Goal: Task Accomplishment & Management: Complete application form

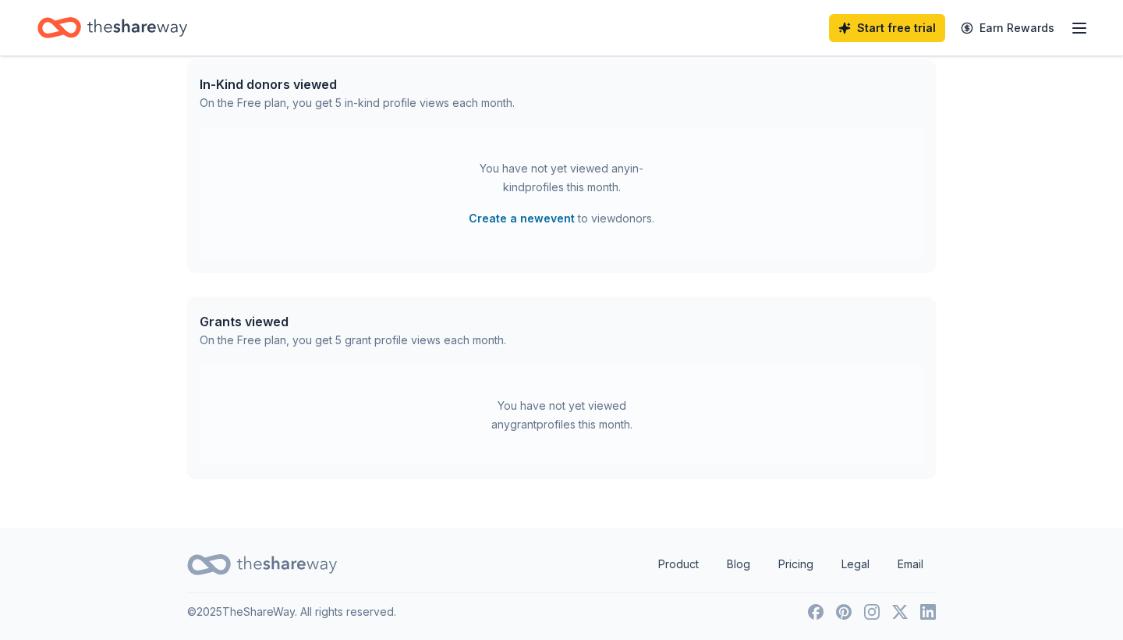
scroll to position [646, 0]
click at [522, 218] on button "Create a new event" at bounding box center [522, 219] width 106 height 19
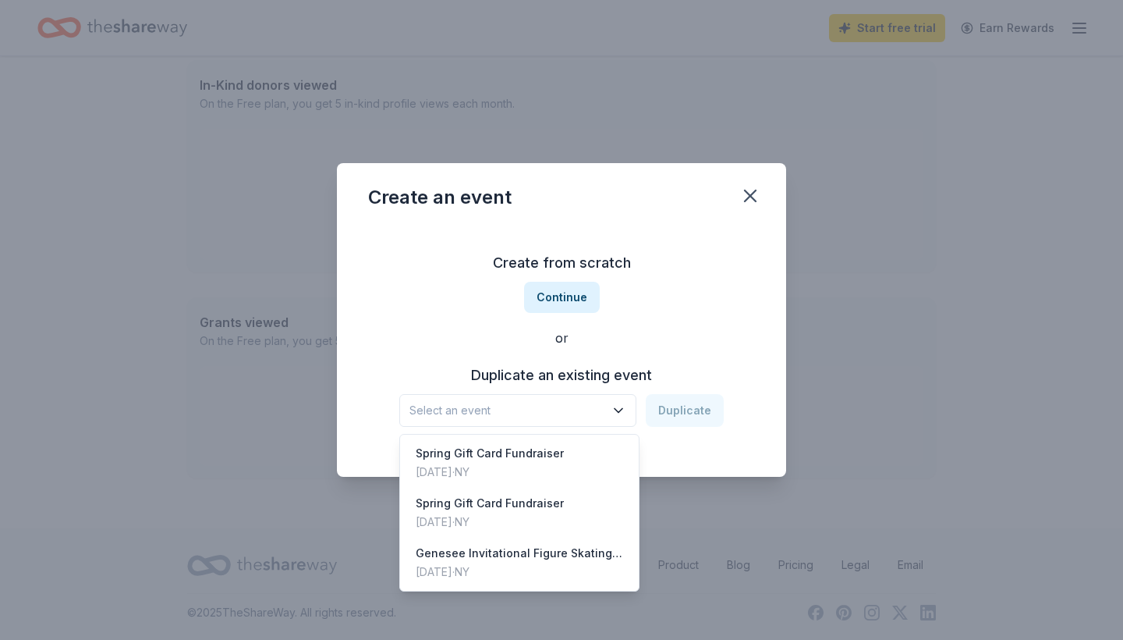
click at [623, 405] on icon "button" at bounding box center [619, 410] width 16 height 16
click at [530, 452] on div "Spring Gift Card Fundraiser" at bounding box center [490, 453] width 148 height 19
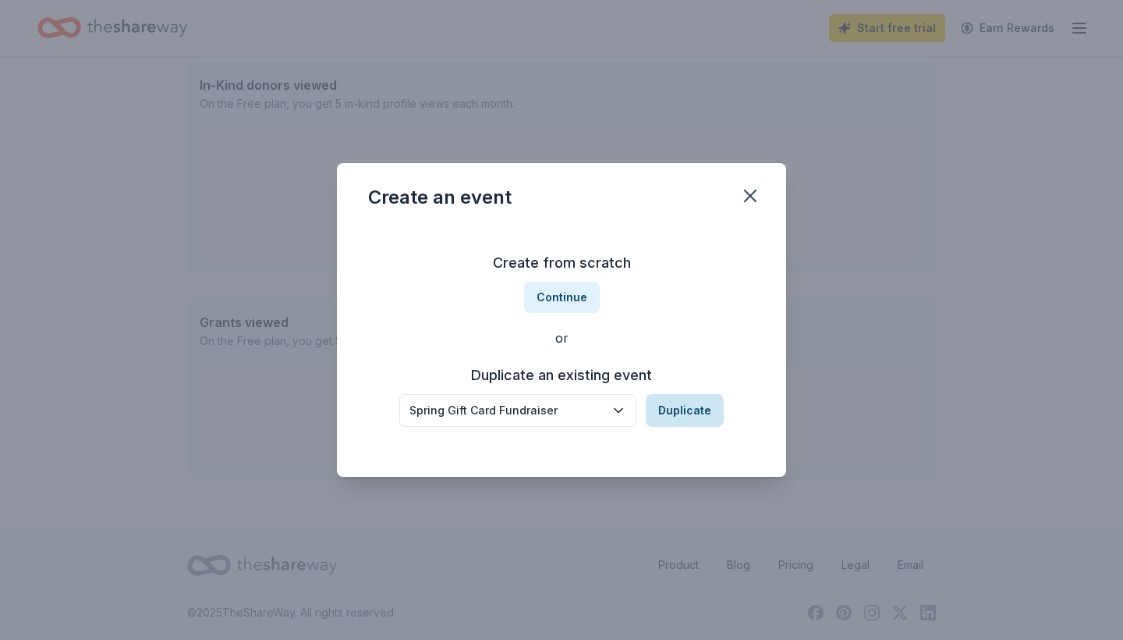
click at [693, 409] on button "Duplicate" at bounding box center [685, 410] width 78 height 33
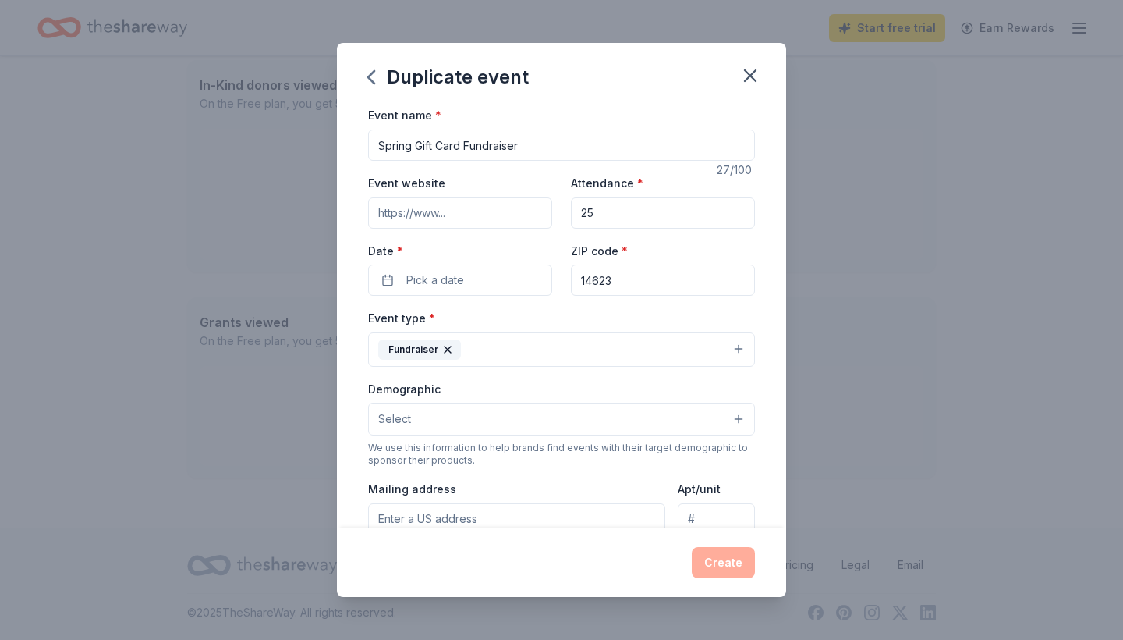
click at [453, 212] on input "Event website" at bounding box center [460, 212] width 184 height 31
type input "www.geneseefsc.com"
click at [465, 277] on button "Pick a date" at bounding box center [460, 279] width 184 height 31
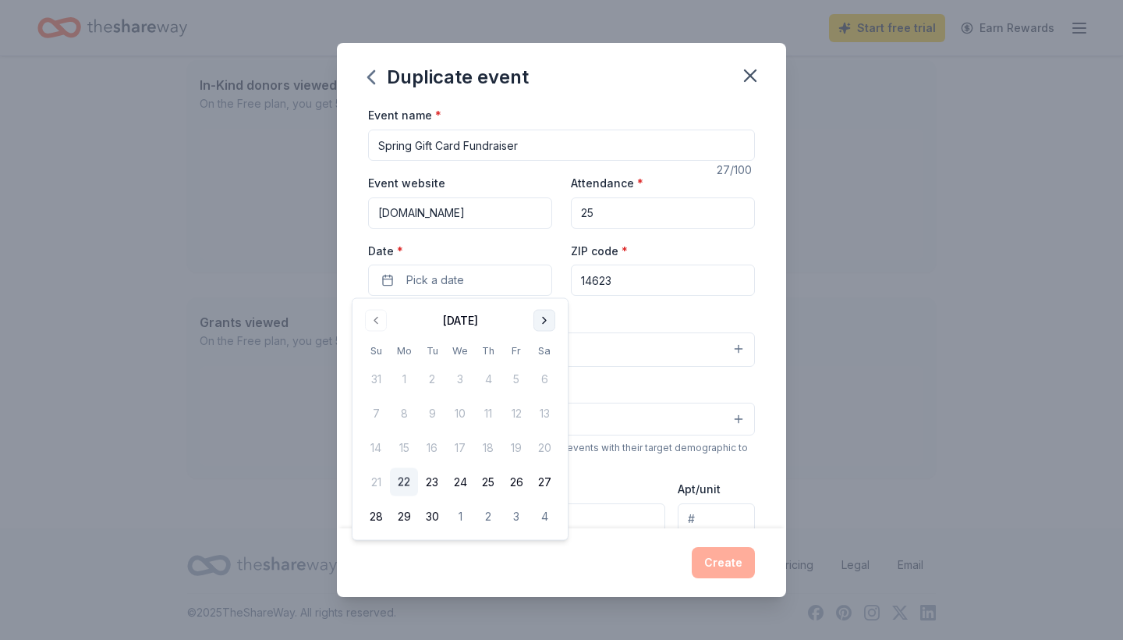
click at [545, 320] on button "Go to next month" at bounding box center [544, 321] width 22 height 22
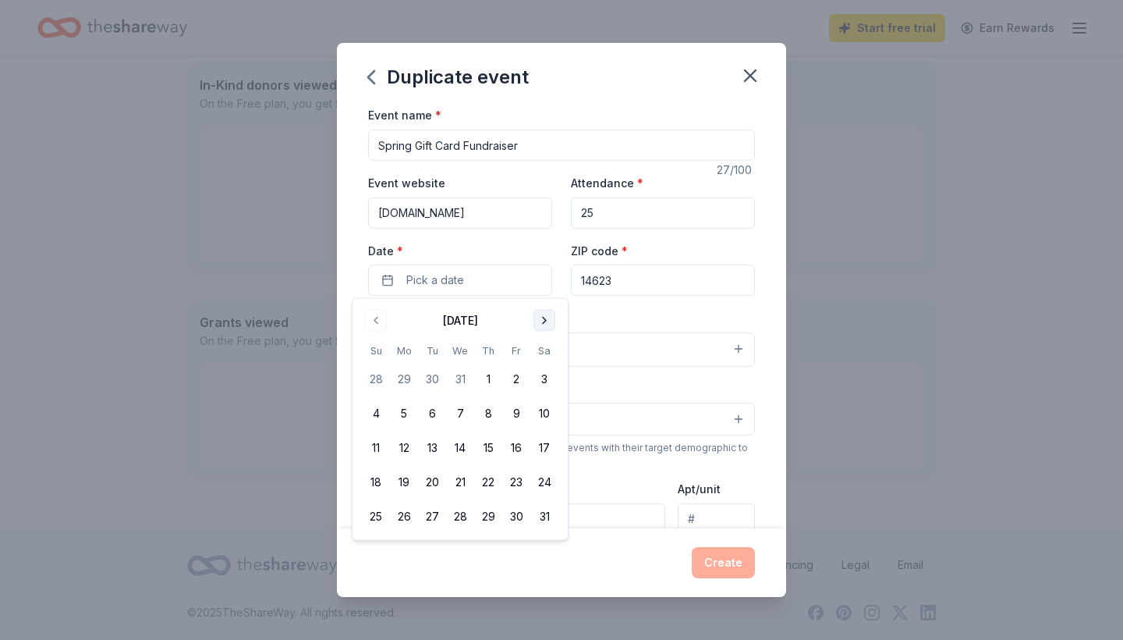
click at [545, 320] on button "Go to next month" at bounding box center [544, 321] width 22 height 22
click at [370, 316] on button "Go to previous month" at bounding box center [376, 321] width 22 height 22
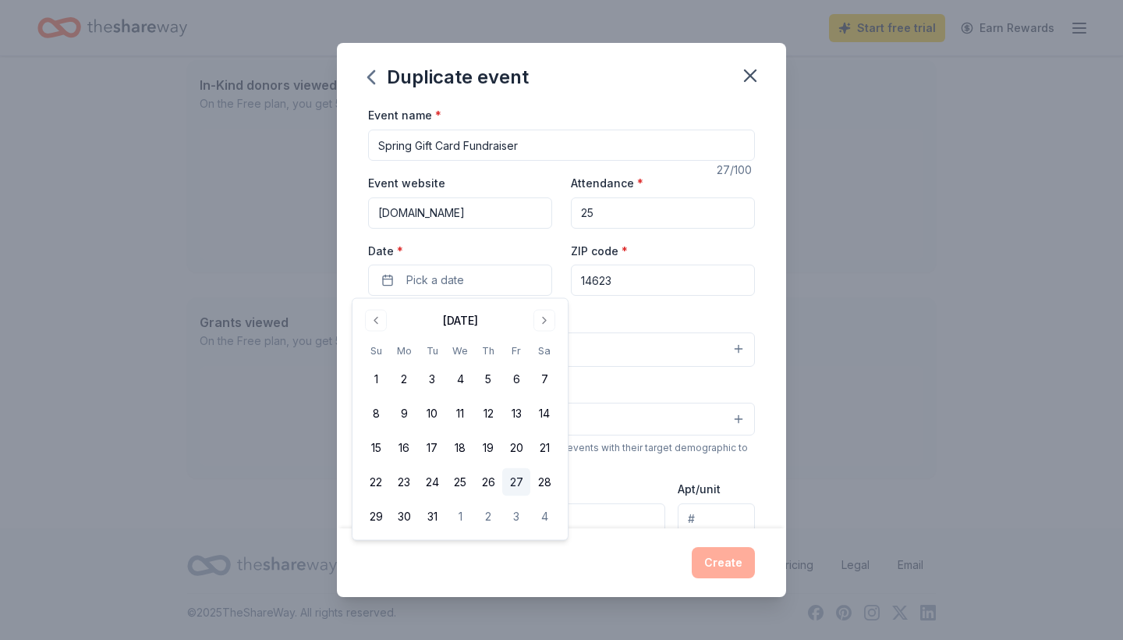
click at [517, 484] on button "27" at bounding box center [516, 482] width 28 height 28
click at [716, 562] on button "Create" at bounding box center [723, 562] width 63 height 31
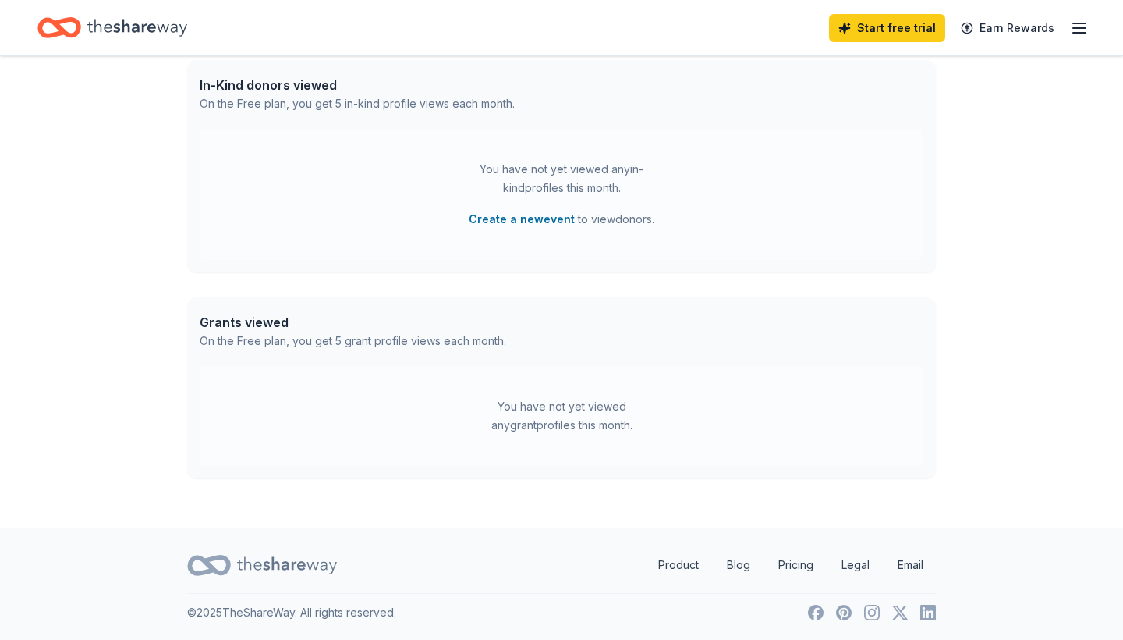
scroll to position [615, 0]
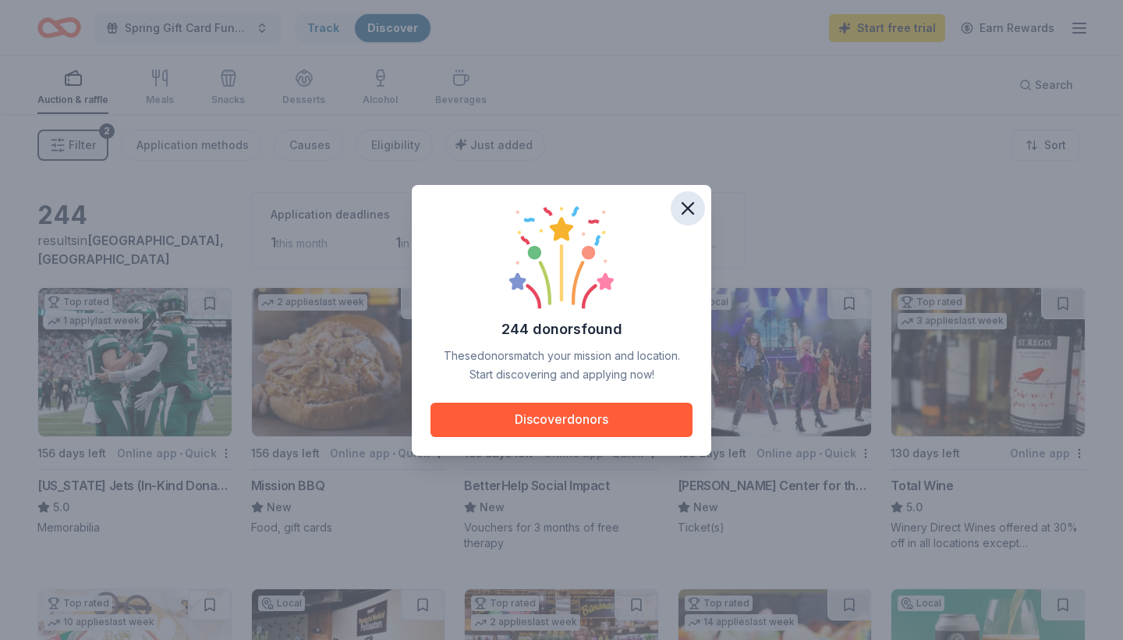
click at [690, 203] on icon "button" at bounding box center [688, 208] width 22 height 22
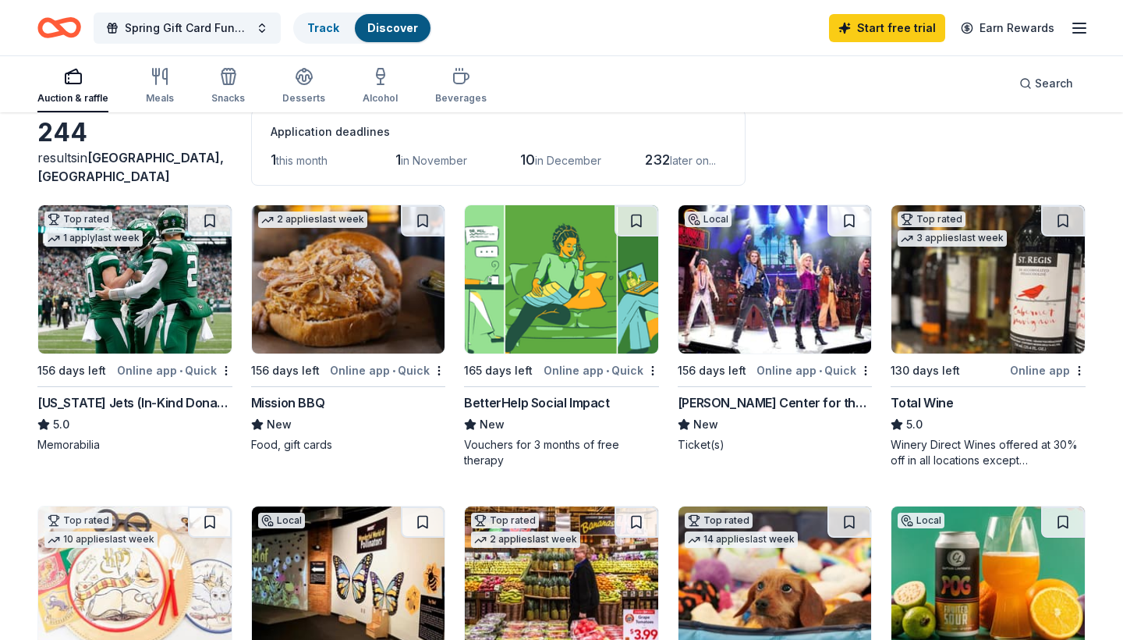
scroll to position [57, 0]
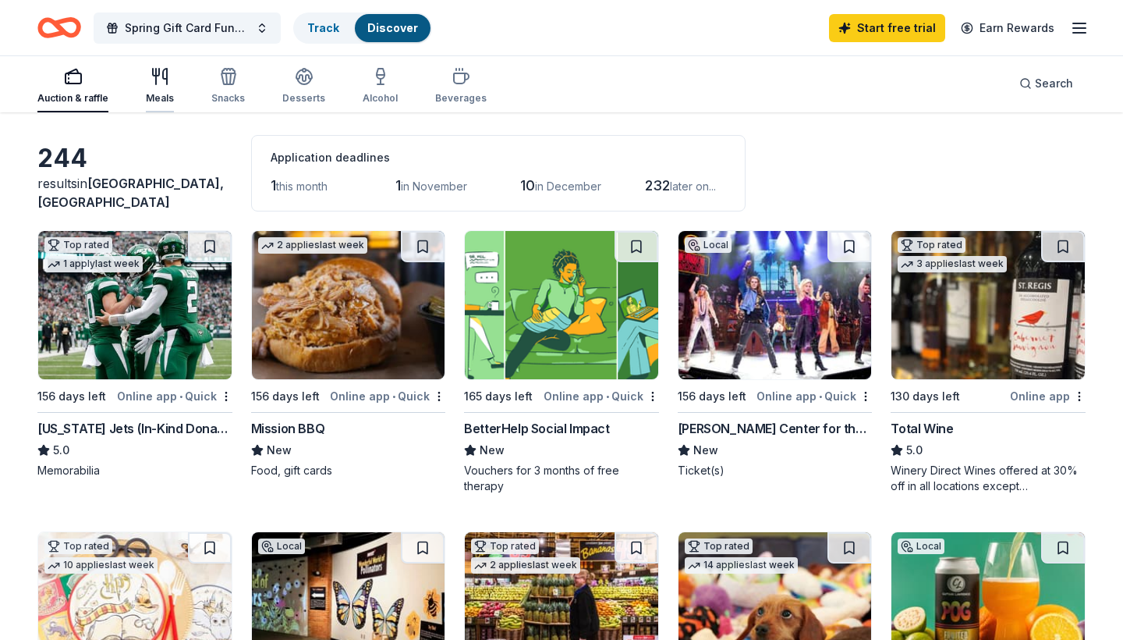
click at [164, 91] on div "Meals" at bounding box center [160, 85] width 28 height 37
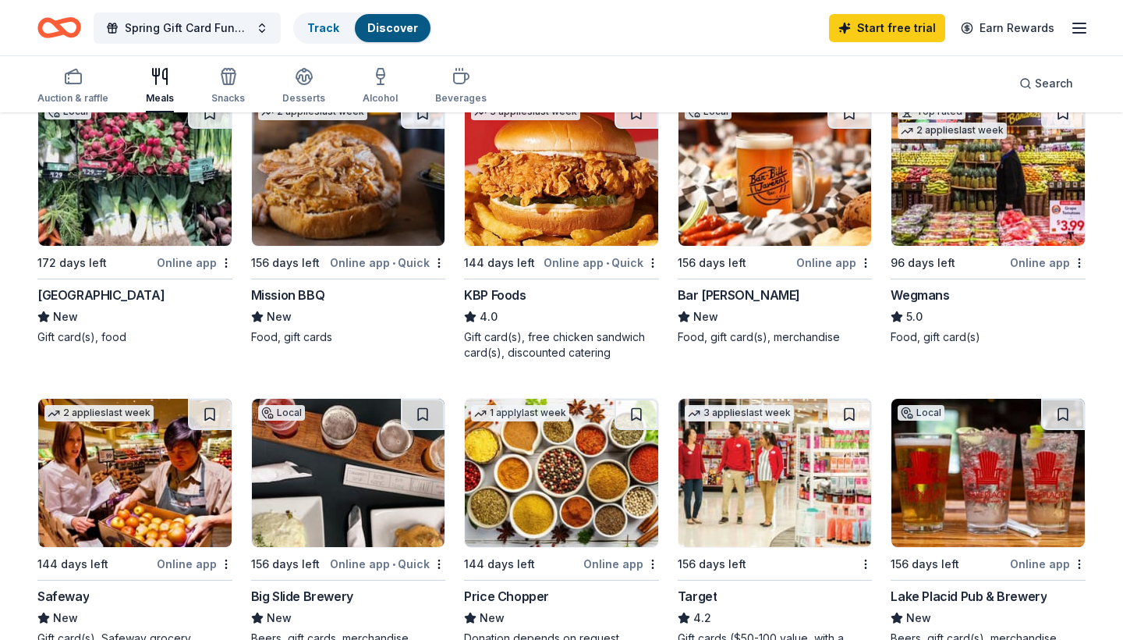
scroll to position [131, 0]
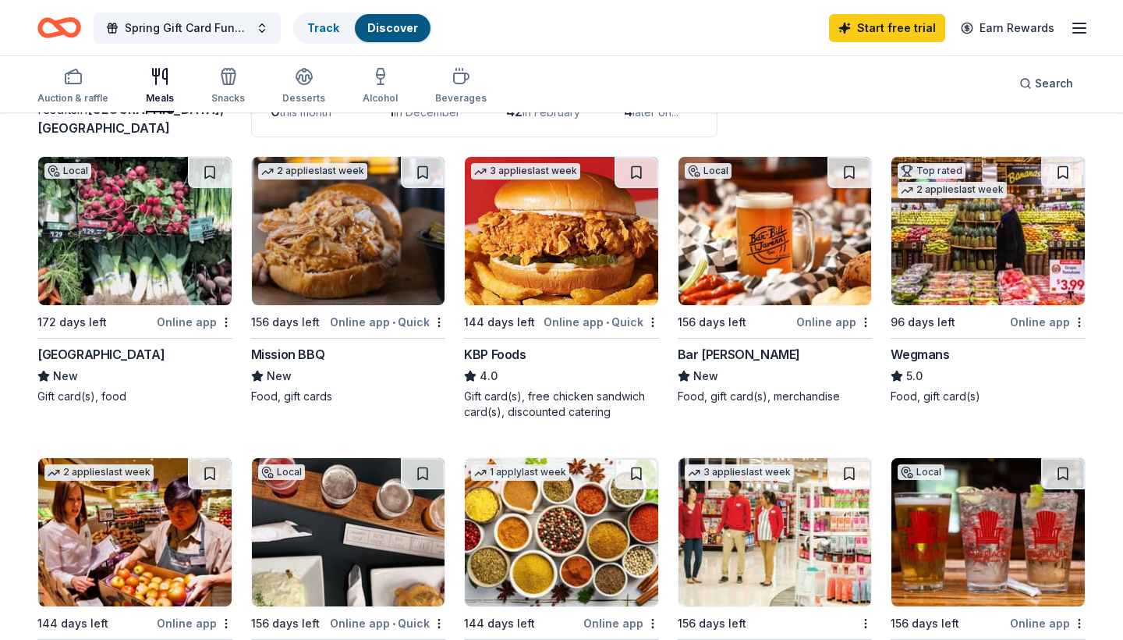
click at [825, 323] on div "Online app" at bounding box center [834, 321] width 76 height 19
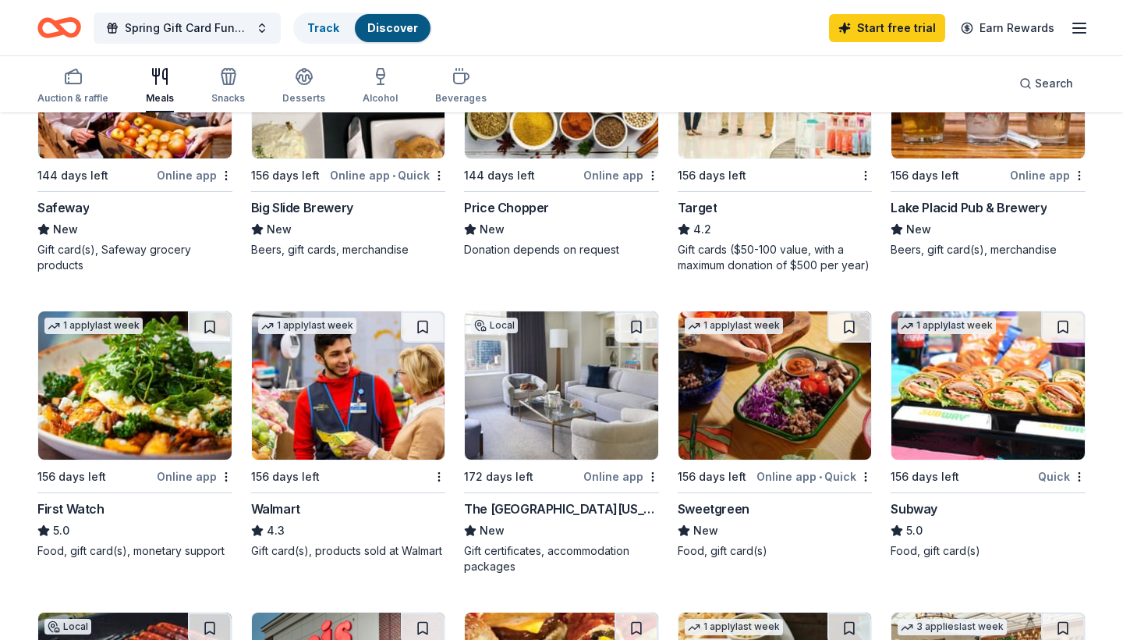
scroll to position [583, 0]
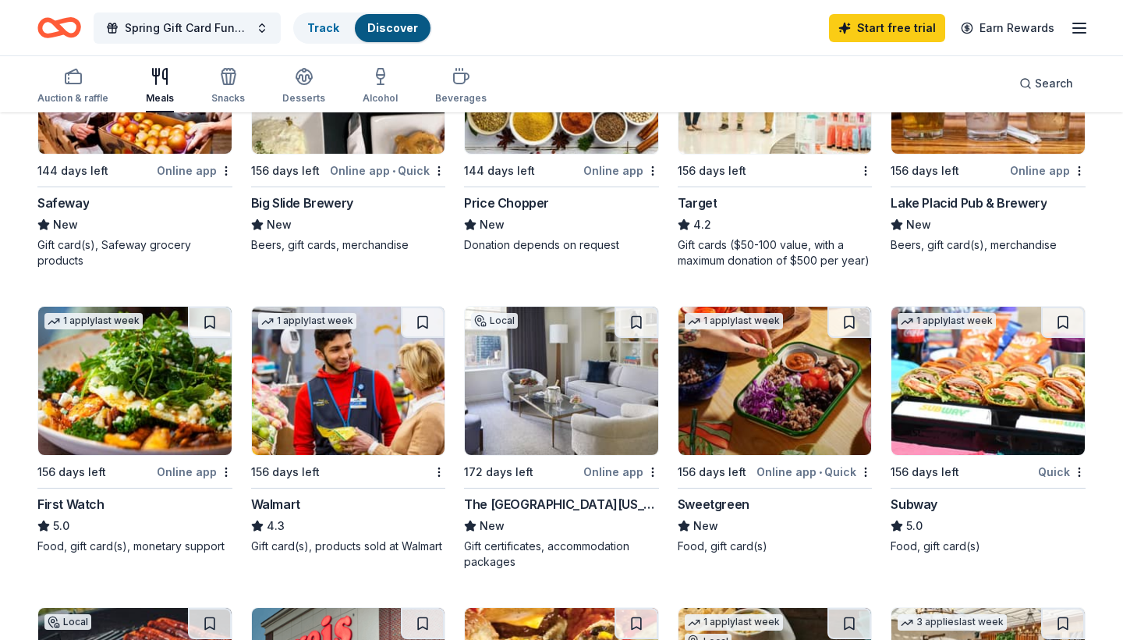
click at [928, 202] on div "Lake Placid Pub & Brewery" at bounding box center [969, 202] width 156 height 19
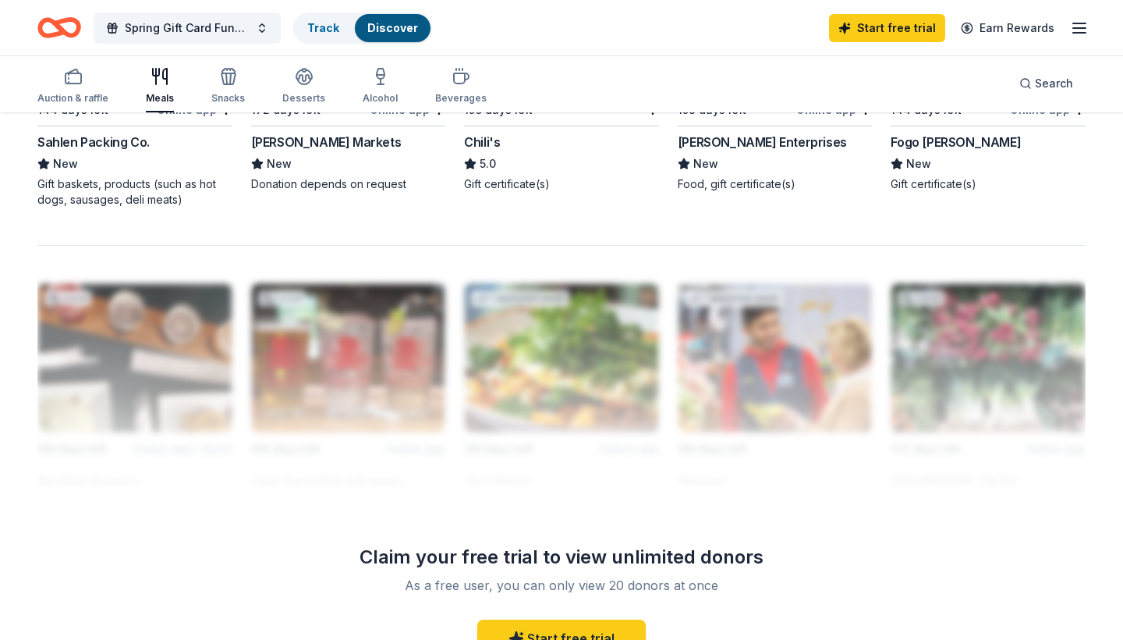
scroll to position [1248, 0]
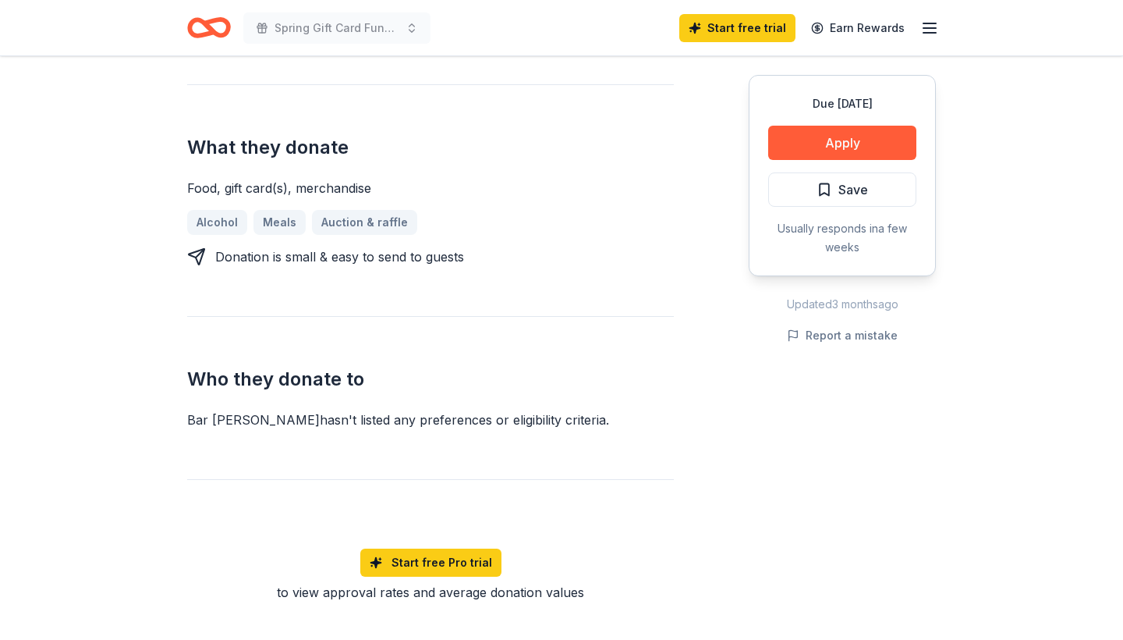
scroll to position [588, 0]
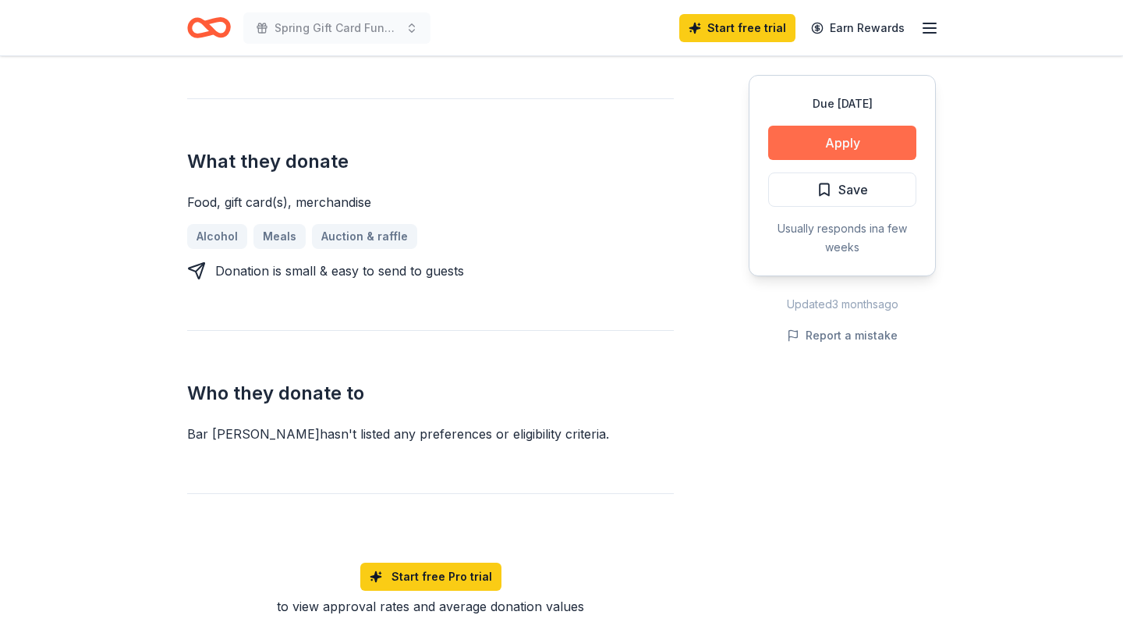
click at [823, 141] on button "Apply" at bounding box center [842, 143] width 148 height 34
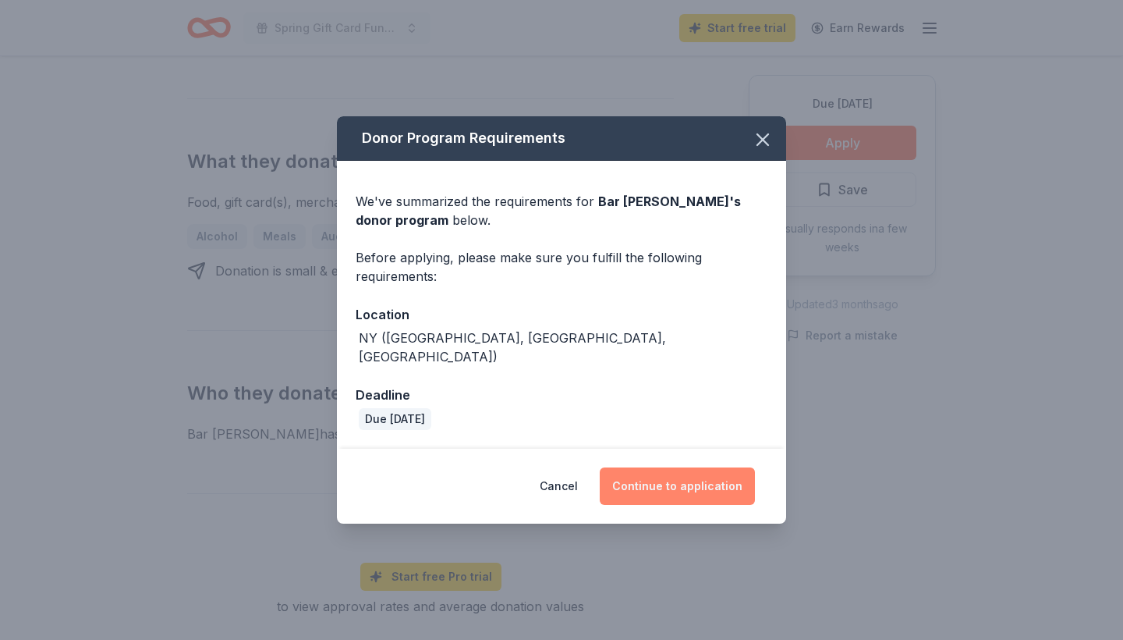
click at [640, 475] on button "Continue to application" at bounding box center [677, 485] width 155 height 37
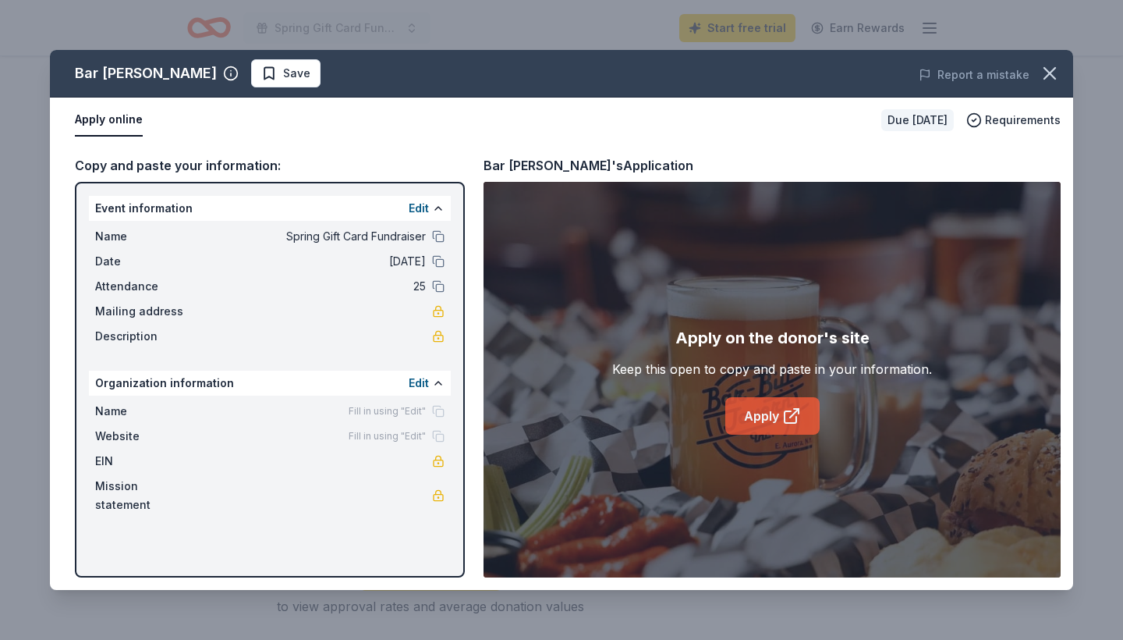
click at [764, 416] on link "Apply" at bounding box center [772, 415] width 94 height 37
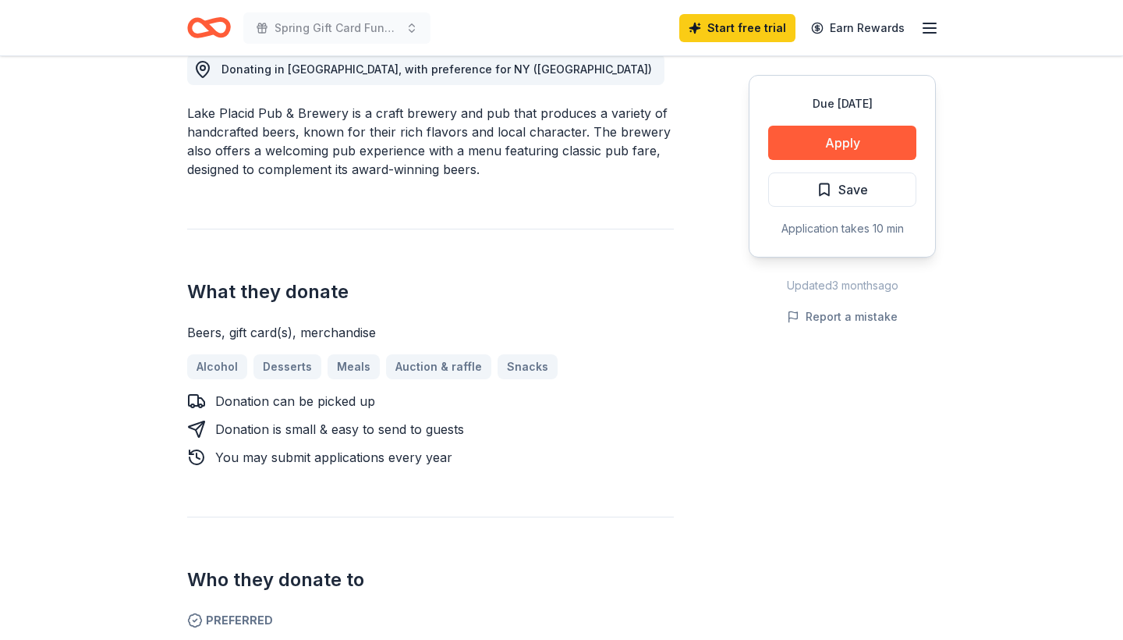
scroll to position [458, 0]
click at [813, 140] on button "Apply" at bounding box center [842, 143] width 148 height 34
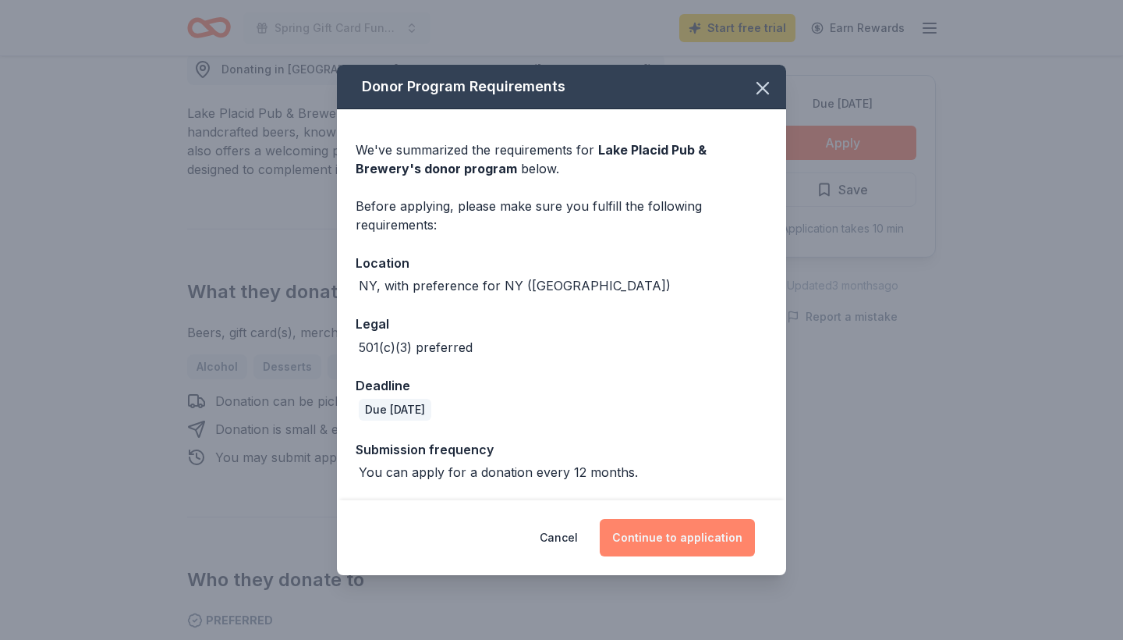
click at [667, 541] on button "Continue to application" at bounding box center [677, 537] width 155 height 37
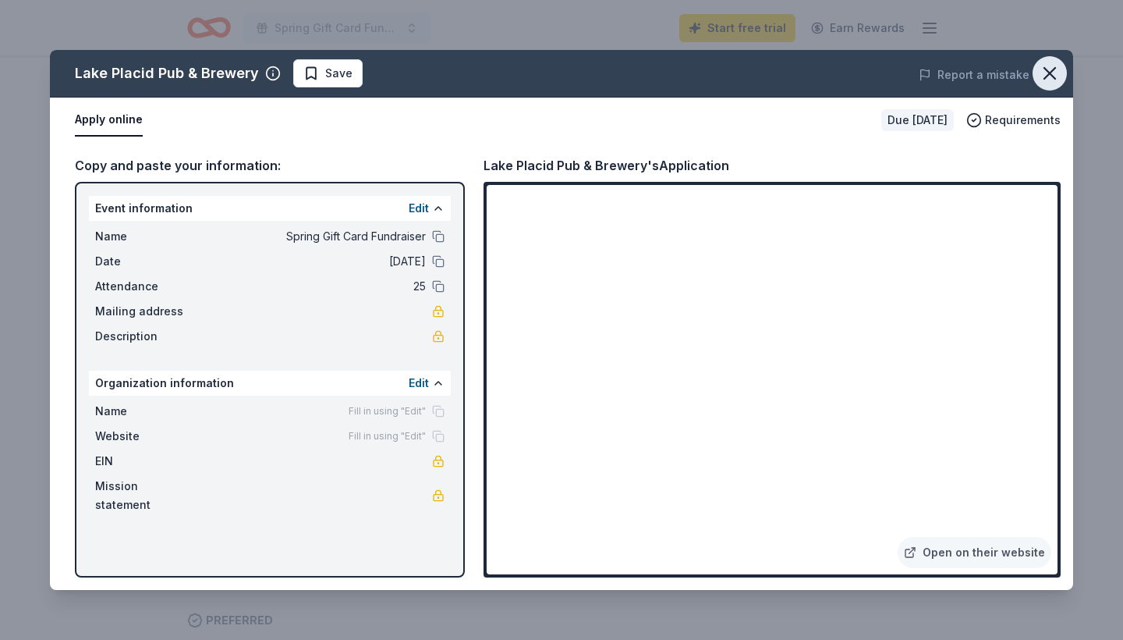
click at [1052, 77] on icon "button" at bounding box center [1050, 73] width 22 height 22
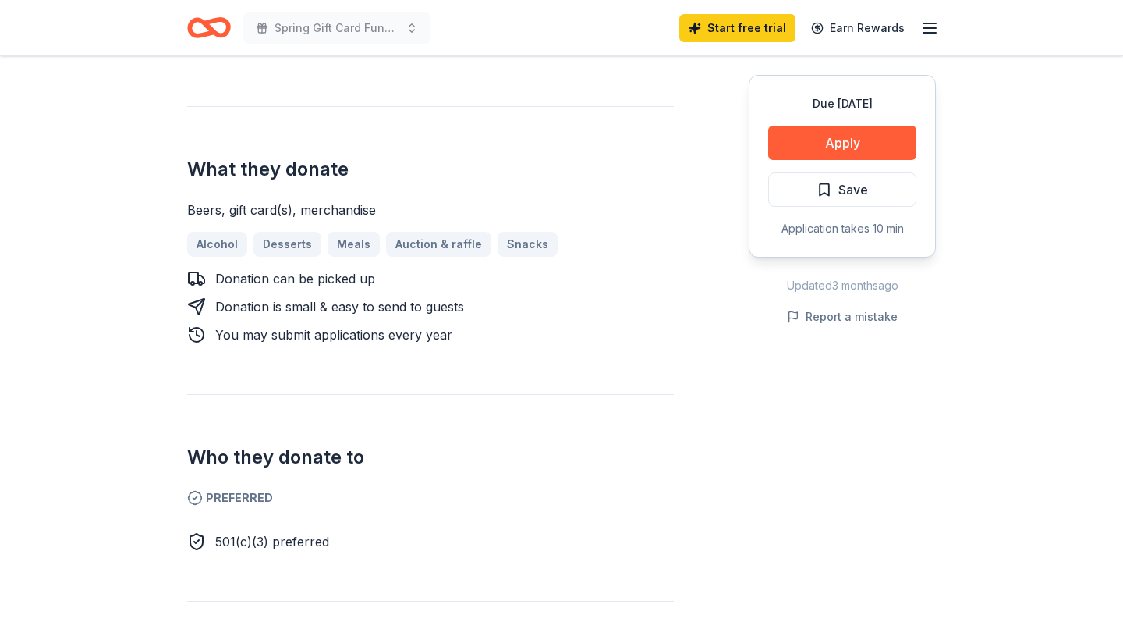
scroll to position [597, 0]
